Goal: Information Seeking & Learning: Check status

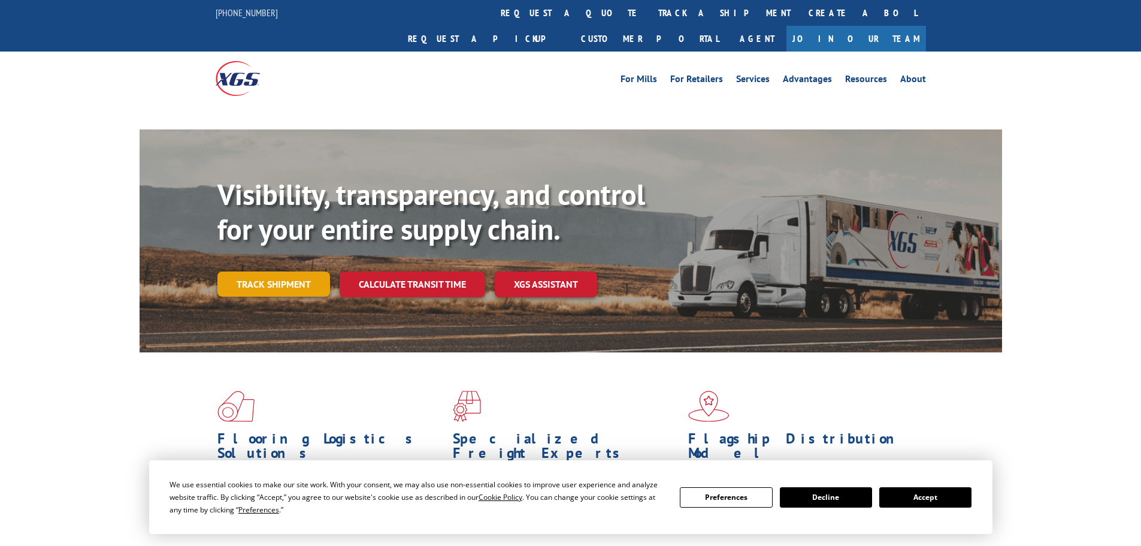
click at [316, 271] on link "Track shipment" at bounding box center [273, 283] width 113 height 25
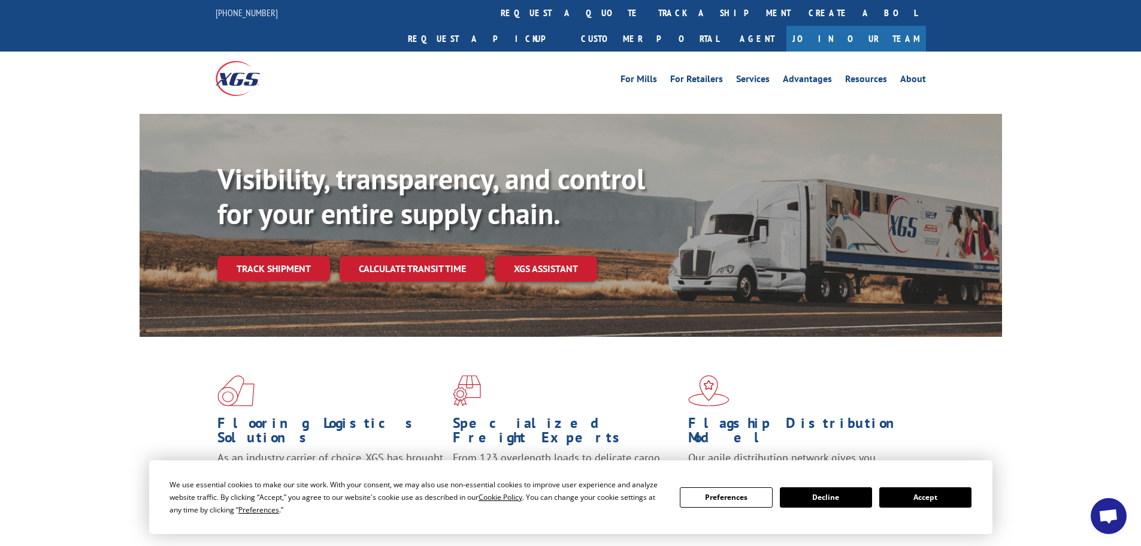
click at [311, 268] on div "Visibility, transparency, and control for your entire supply chain. Track shipm…" at bounding box center [609, 245] width 784 height 167
click at [311, 256] on link "Track shipment" at bounding box center [273, 268] width 113 height 25
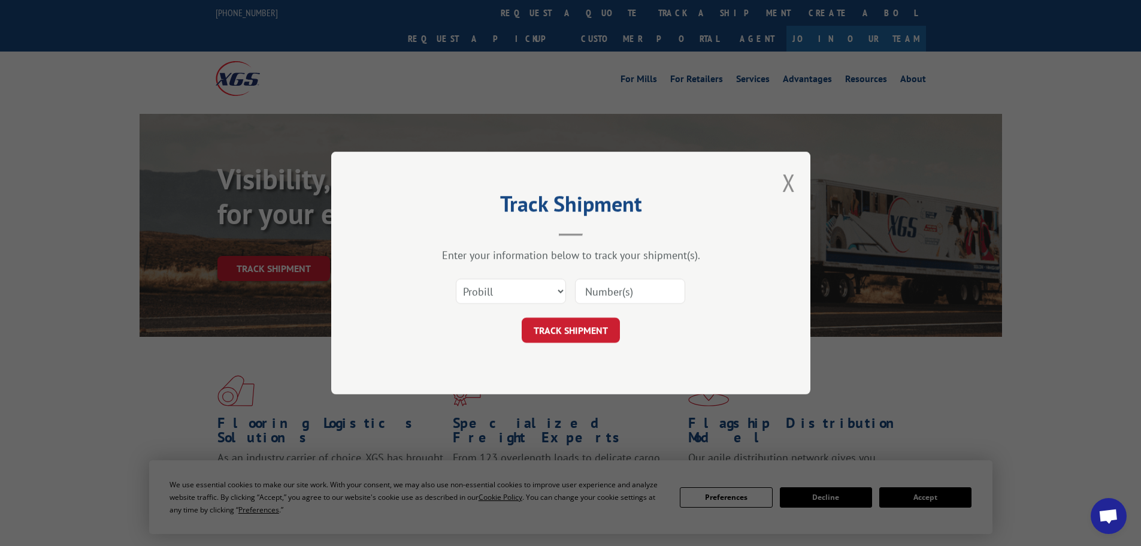
click at [664, 295] on input at bounding box center [630, 290] width 110 height 25
paste input "16920464"
type input "16920464"
click at [593, 322] on button "TRACK SHIPMENT" at bounding box center [571, 329] width 98 height 25
